Goal: Information Seeking & Learning: Learn about a topic

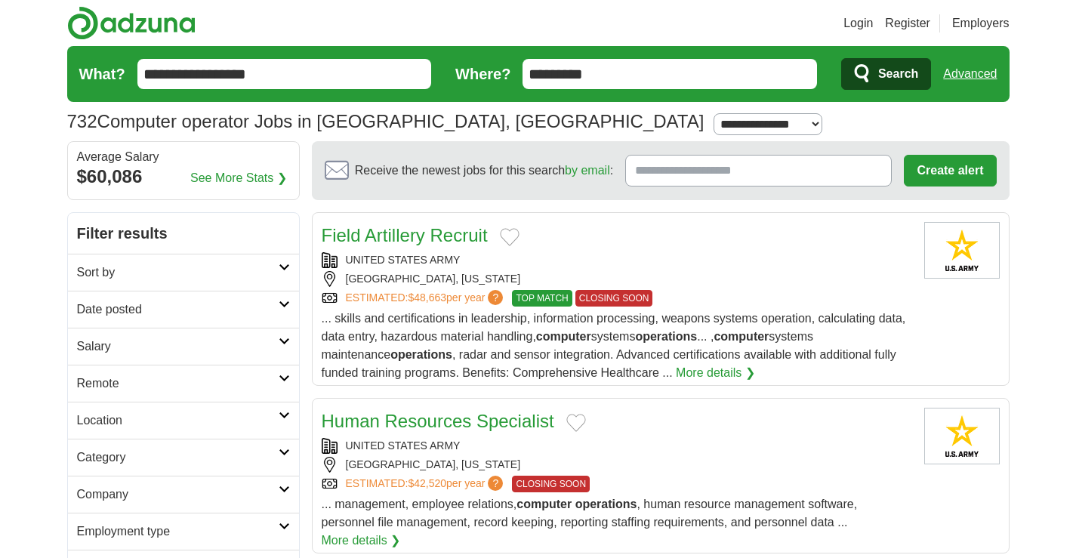
type input "*********"
click at [900, 68] on span "Search" at bounding box center [898, 74] width 40 height 30
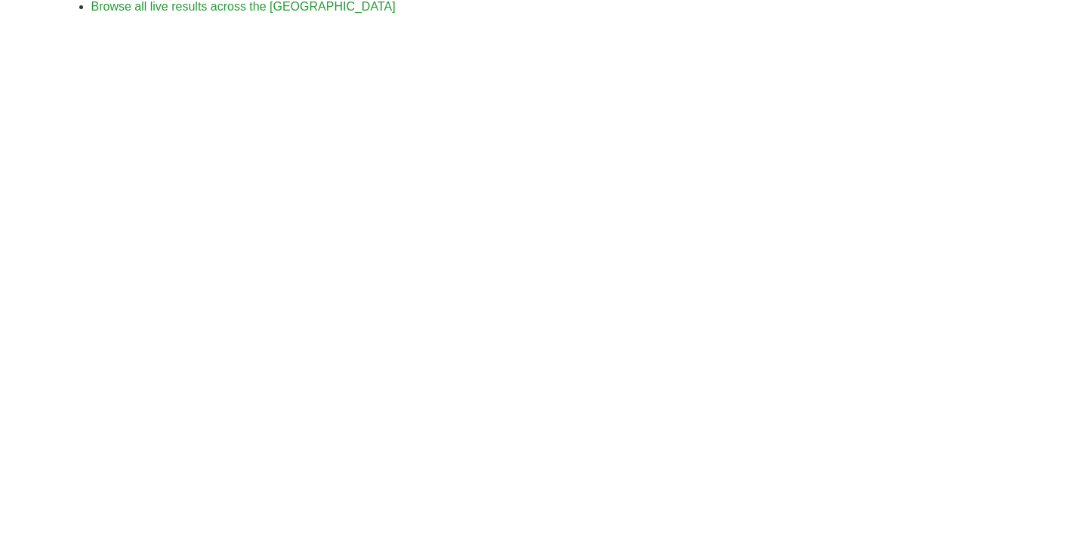
scroll to position [453, 0]
